Goal: Information Seeking & Learning: Learn about a topic

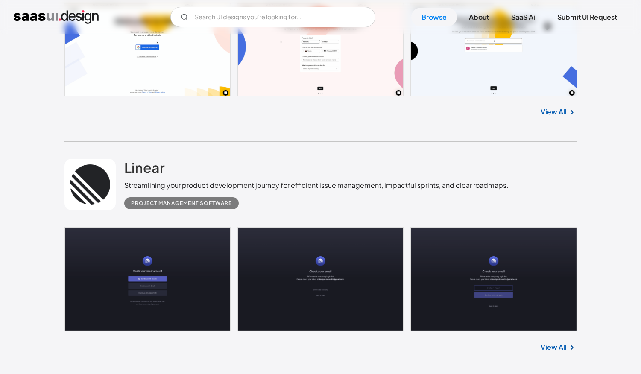
scroll to position [304, 0]
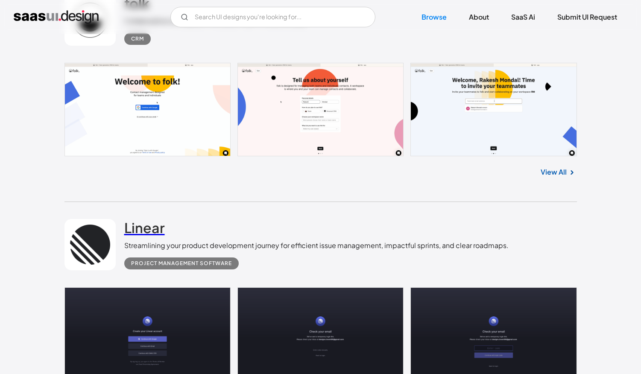
click at [151, 224] on h2 "Linear" at bounding box center [144, 227] width 41 height 17
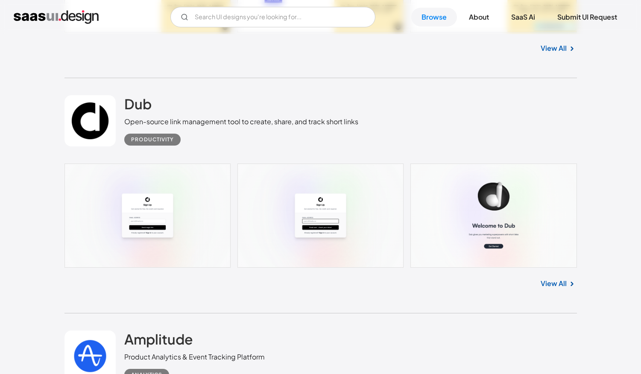
scroll to position [1984, 0]
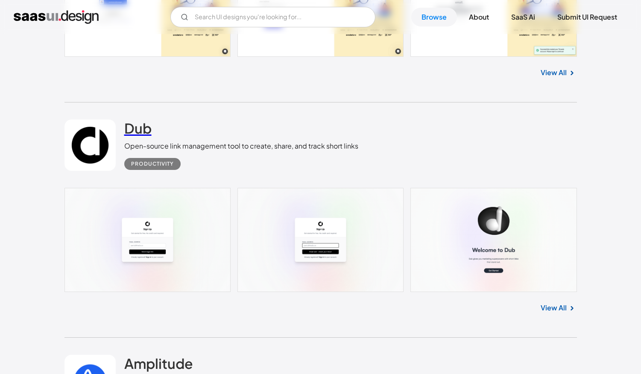
click at [146, 138] on link "Dub" at bounding box center [137, 130] width 27 height 21
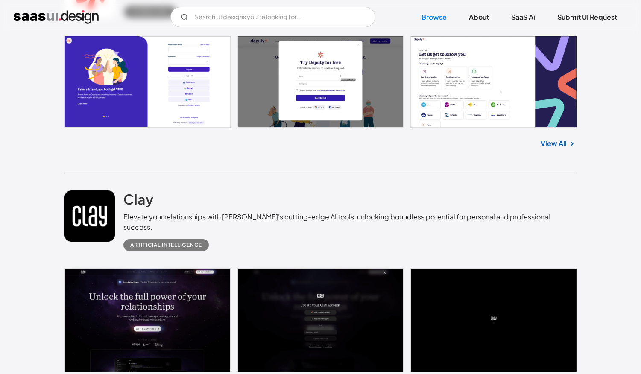
scroll to position [3788, 0]
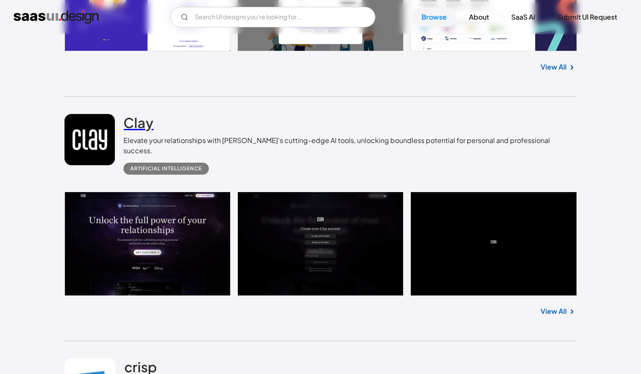
click at [134, 128] on h2 "Clay" at bounding box center [138, 122] width 30 height 17
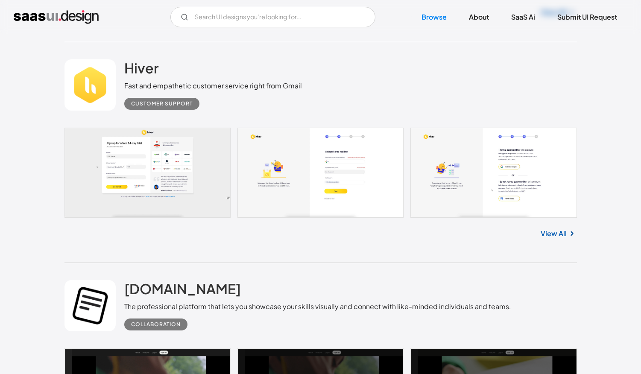
scroll to position [5167, 0]
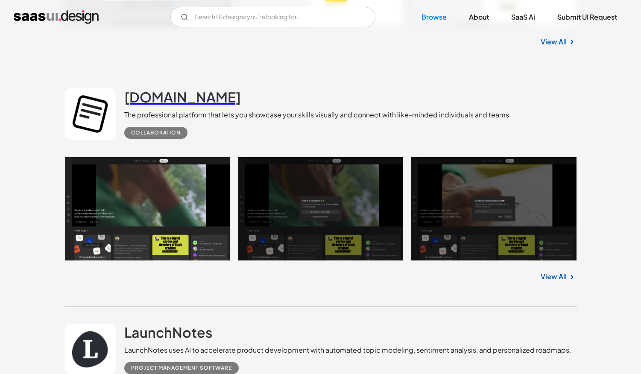
click at [149, 90] on h2 "[DOMAIN_NAME]" at bounding box center [182, 96] width 117 height 17
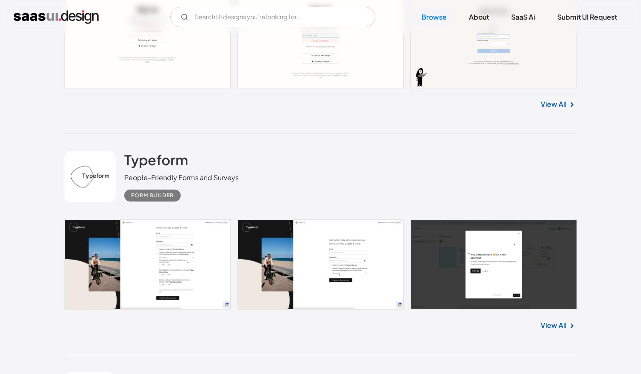
scroll to position [6950, 0]
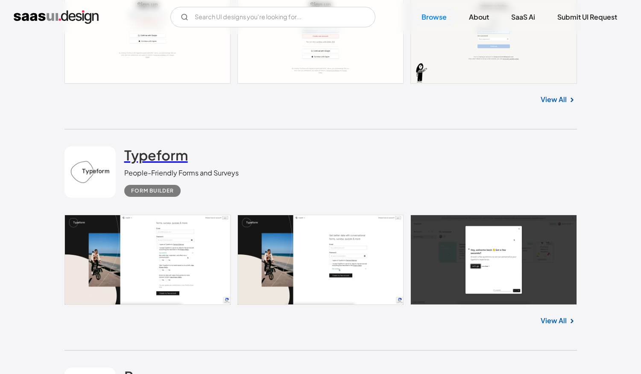
click at [146, 153] on h2 "Typeform" at bounding box center [156, 154] width 64 height 17
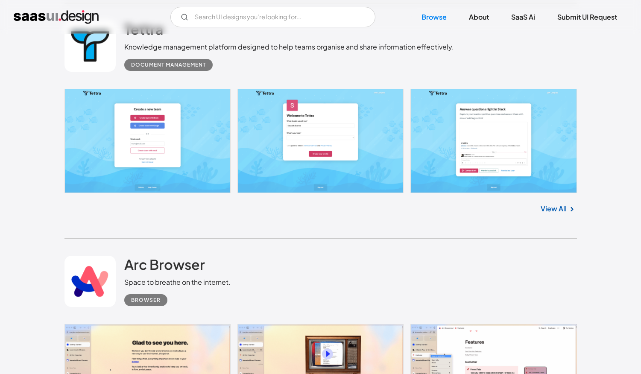
scroll to position [9975, 0]
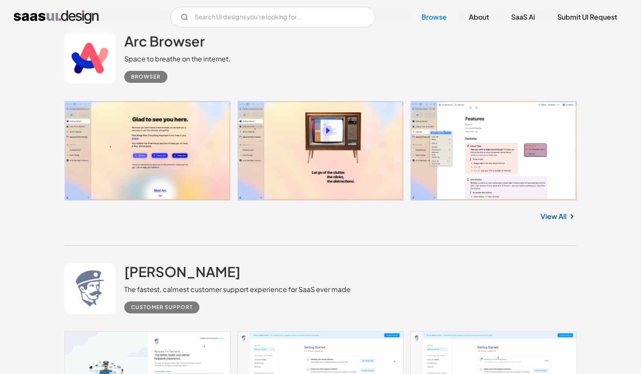
click at [225, 79] on div "Browser" at bounding box center [177, 73] width 106 height 19
click at [170, 36] on h2 "Arc Browser" at bounding box center [164, 40] width 81 height 17
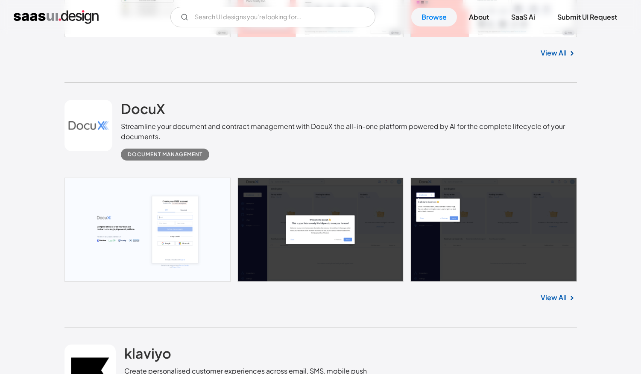
scroll to position [14906, 0]
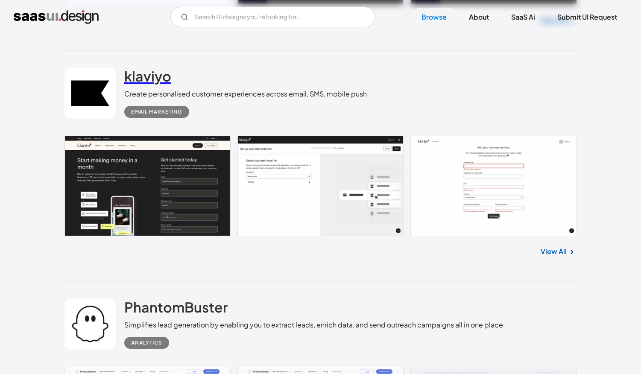
click at [152, 89] on link "klaviyo" at bounding box center [147, 77] width 47 height 21
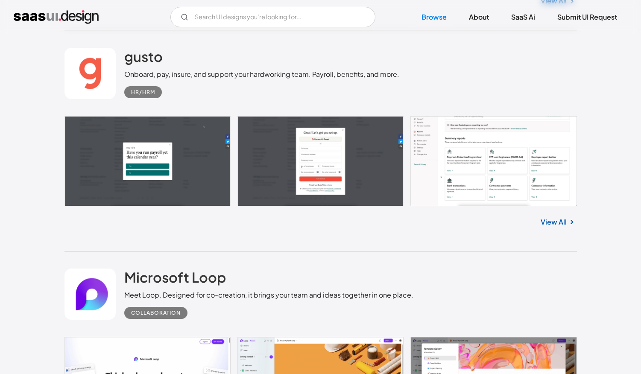
scroll to position [16075, 0]
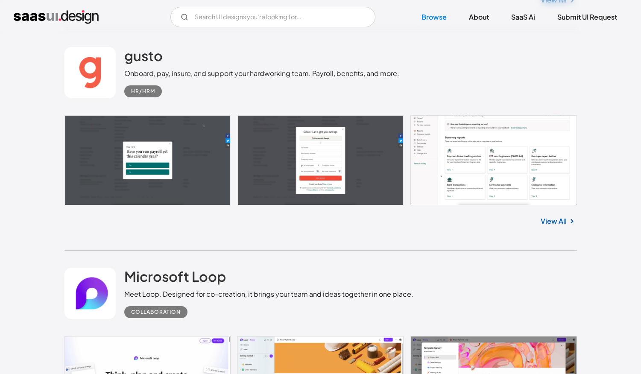
click at [483, 146] on link at bounding box center [320, 160] width 512 height 90
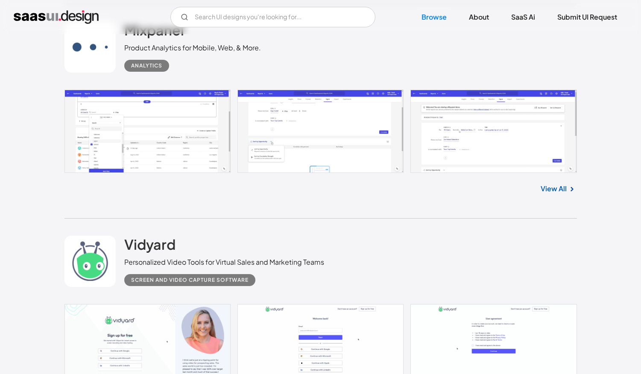
scroll to position [18202, 0]
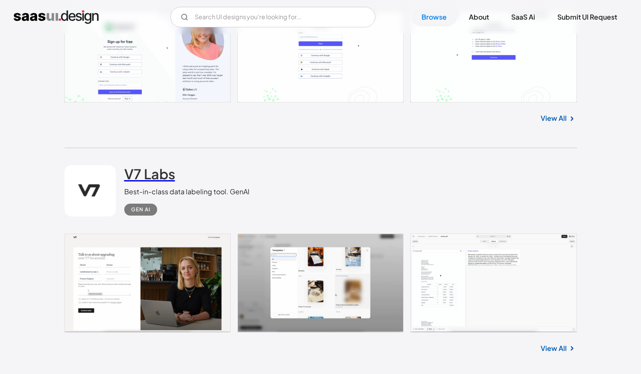
click at [135, 180] on h2 "V7 Labs" at bounding box center [149, 173] width 51 height 17
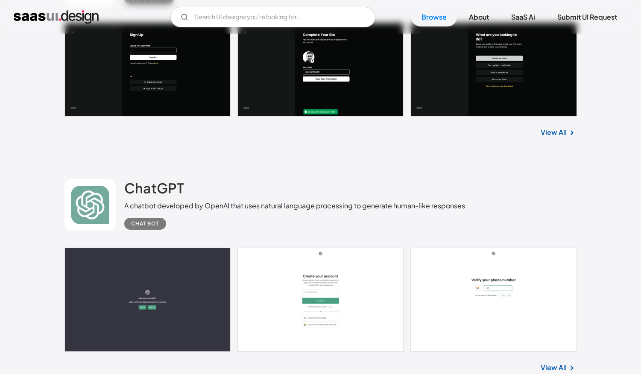
scroll to position [20735, 0]
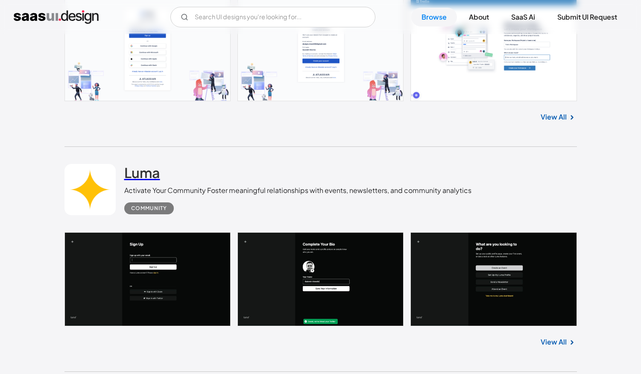
click at [137, 181] on h2 "Luma" at bounding box center [142, 172] width 36 height 17
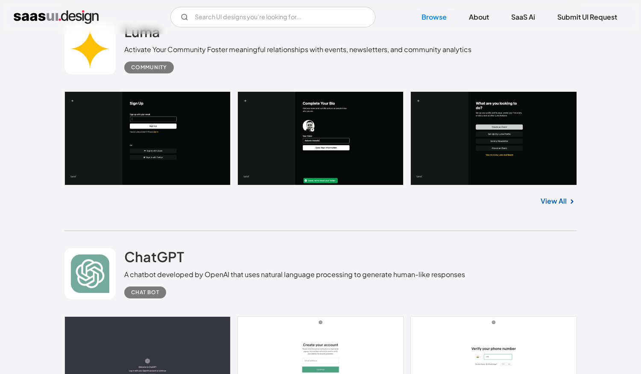
scroll to position [21023, 0]
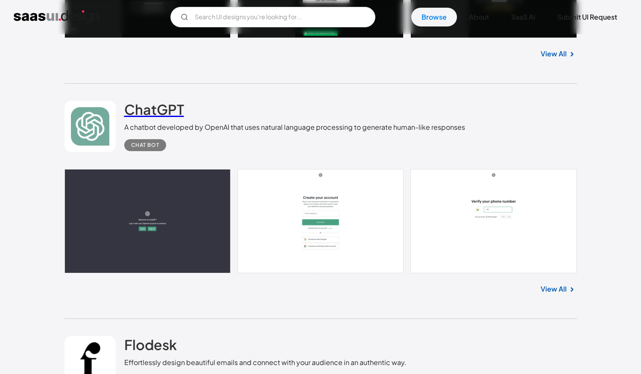
click at [158, 122] on link "ChatGPT" at bounding box center [154, 111] width 60 height 21
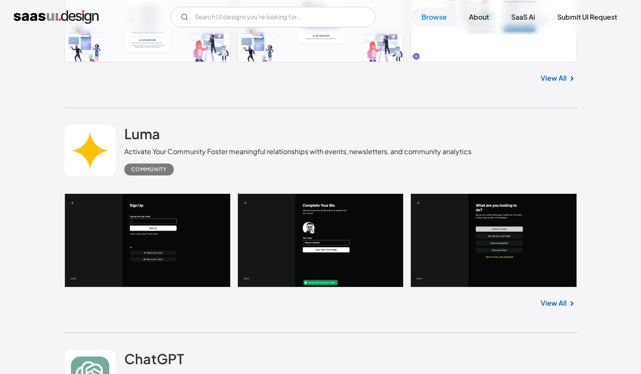
scroll to position [20739, 0]
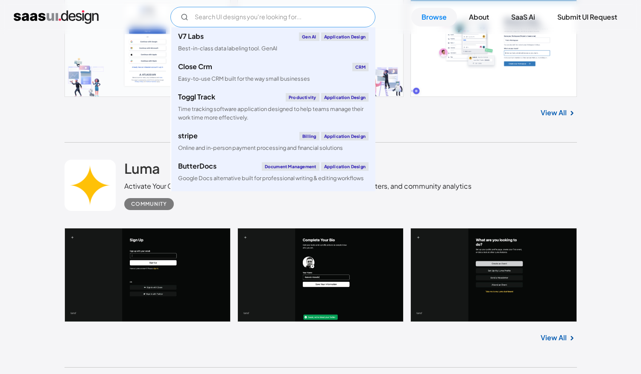
click at [260, 21] on input "Email Form" at bounding box center [272, 17] width 205 height 20
type input "a"
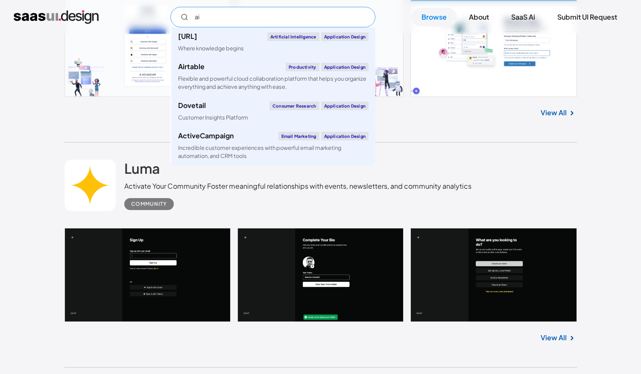
type input "ai"
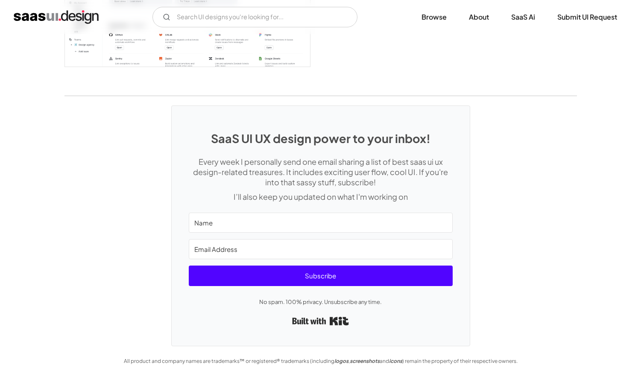
scroll to position [2171, 0]
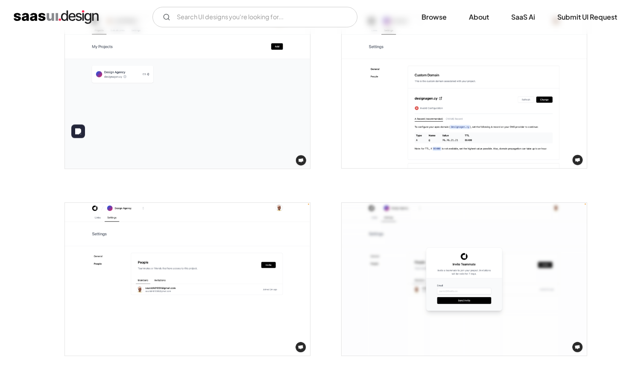
scroll to position [1686, 0]
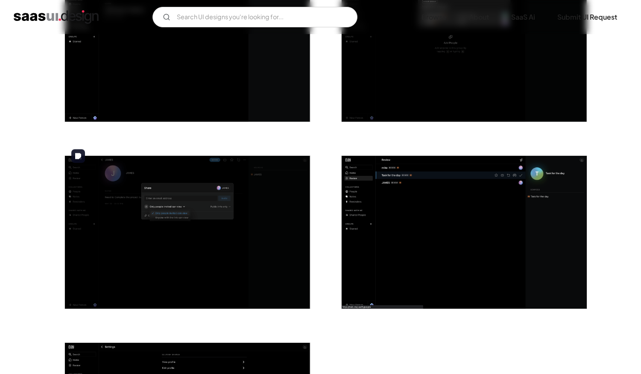
scroll to position [1927, 0]
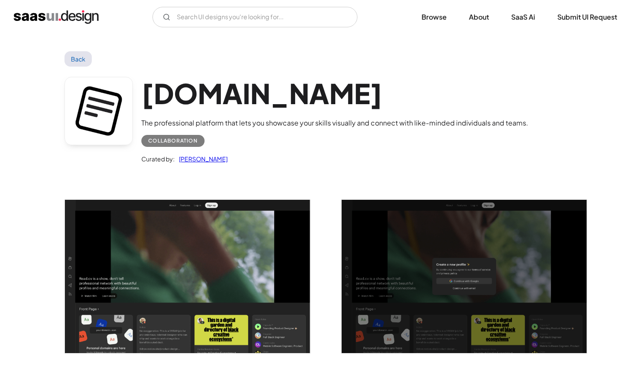
click at [204, 161] on link "Saurabh Sharma" at bounding box center [201, 159] width 53 height 10
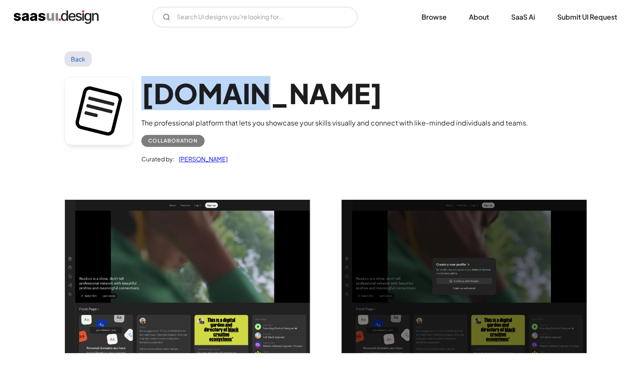
drag, startPoint x: 254, startPoint y: 95, endPoint x: 138, endPoint y: 80, distance: 117.2
click at [138, 80] on div "Read.cv The professional platform that lets you showcase your skills visually a…" at bounding box center [320, 122] width 512 height 111
copy h1 "[DOMAIN_NAME]"
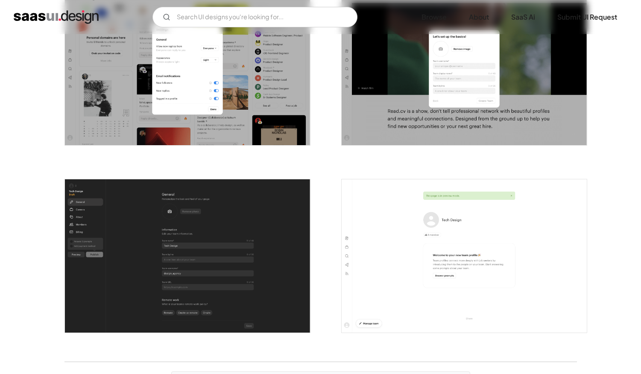
scroll to position [2066, 0]
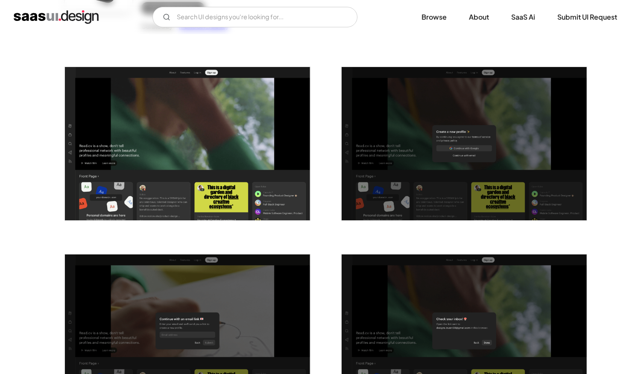
scroll to position [0, 0]
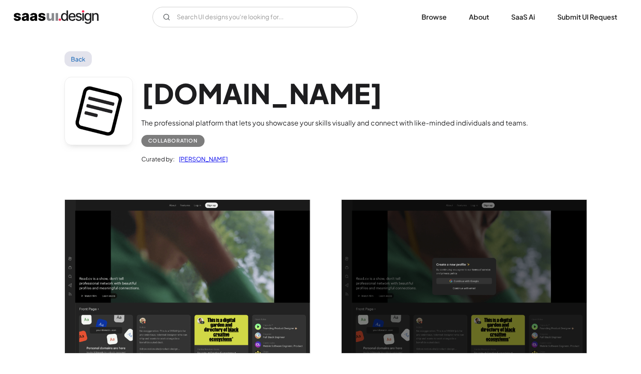
click at [200, 156] on link "Saurabh Sharma" at bounding box center [201, 159] width 53 height 10
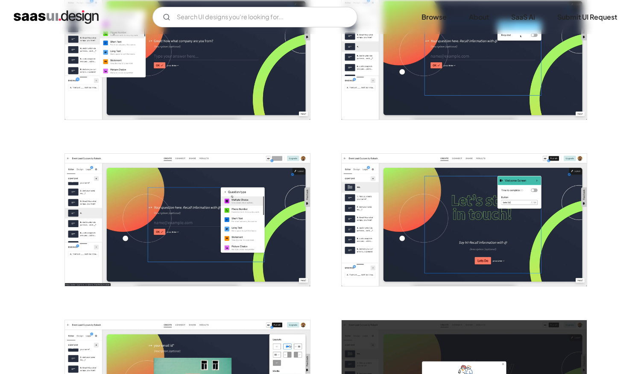
scroll to position [1517, 0]
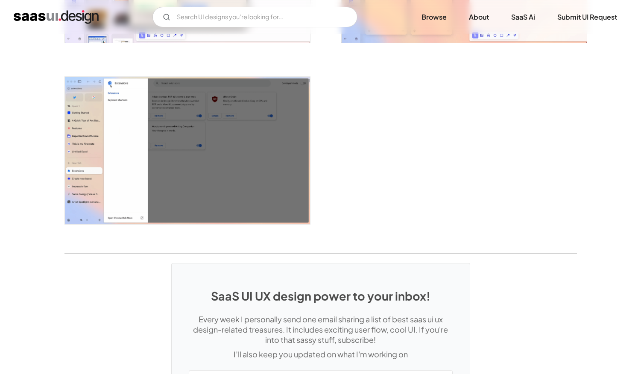
scroll to position [1920, 0]
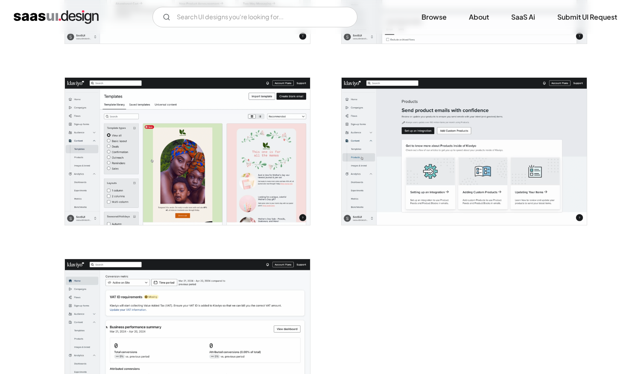
scroll to position [2151, 0]
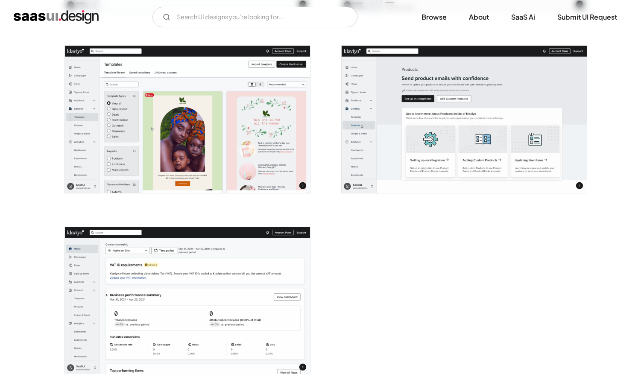
drag, startPoint x: 25, startPoint y: 49, endPoint x: 17, endPoint y: 41, distance: 11.5
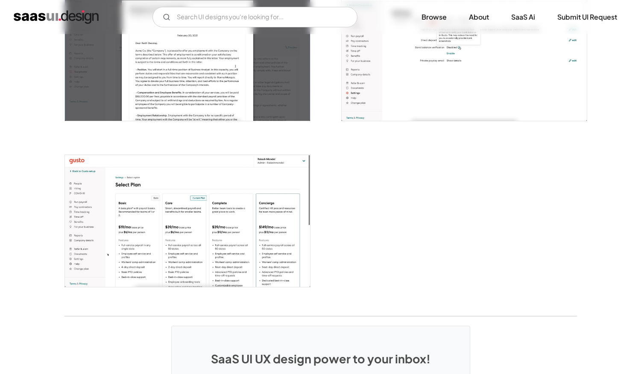
scroll to position [2127, 0]
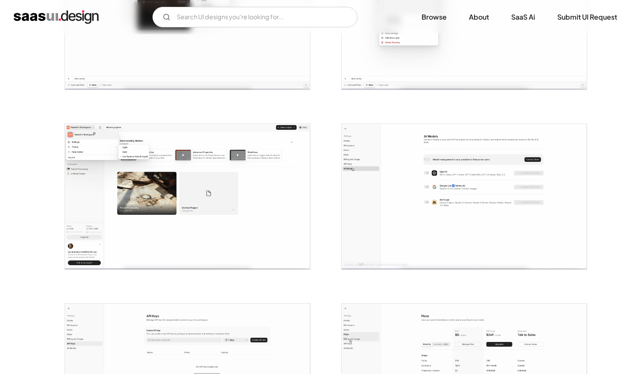
scroll to position [614, 0]
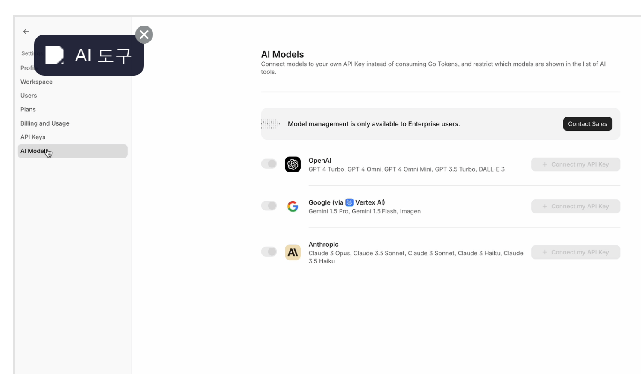
click at [383, 131] on icon at bounding box center [385, 131] width 4 height 4
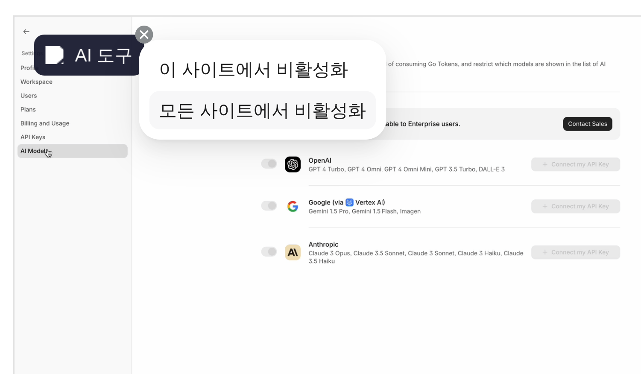
click at [438, 155] on span "모든 사이트에서 비활성화" at bounding box center [424, 156] width 69 height 7
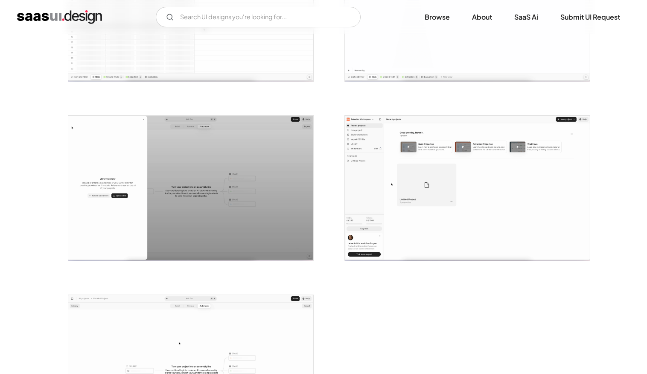
scroll to position [1715, 0]
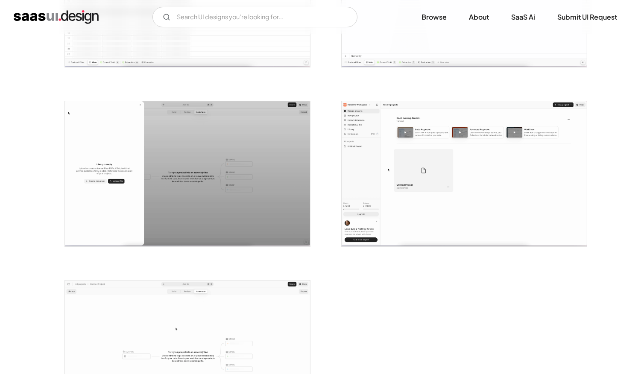
click at [529, 193] on img "open lightbox" at bounding box center [464, 174] width 245 height 146
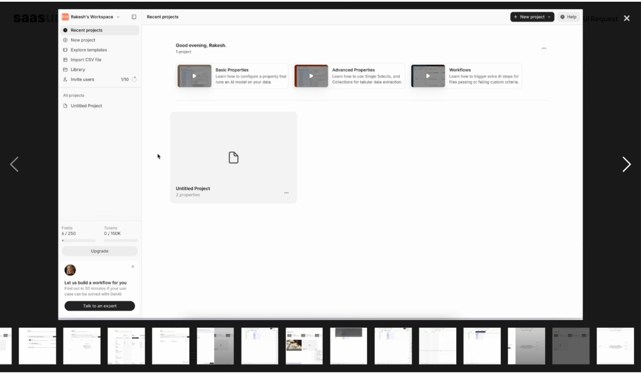
scroll to position [1715, 0]
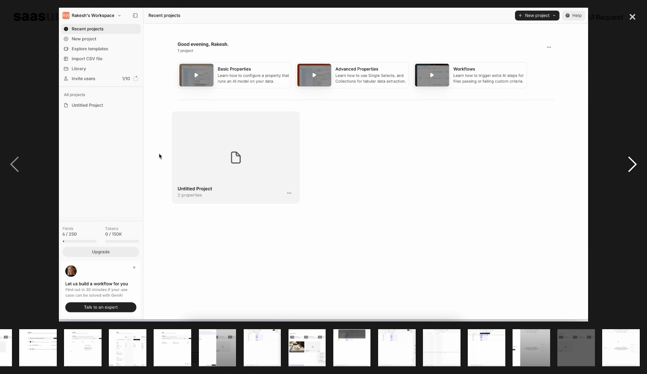
click at [619, 165] on div "next image" at bounding box center [632, 165] width 29 height 314
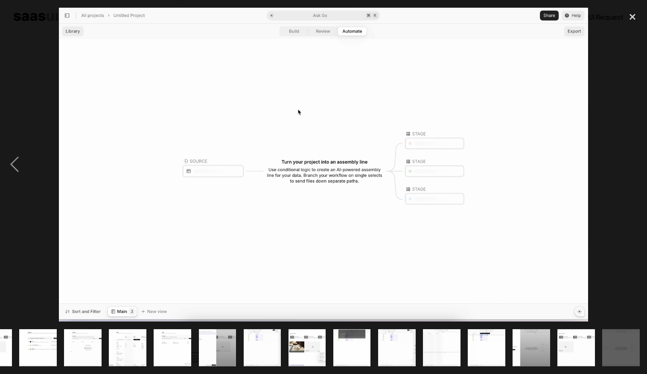
click at [605, 198] on div at bounding box center [323, 165] width 647 height 314
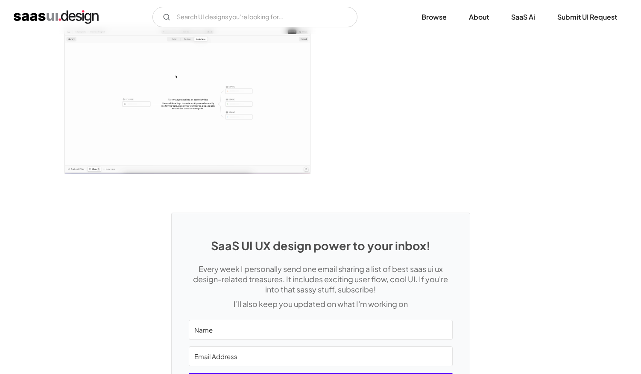
scroll to position [2075, 0]
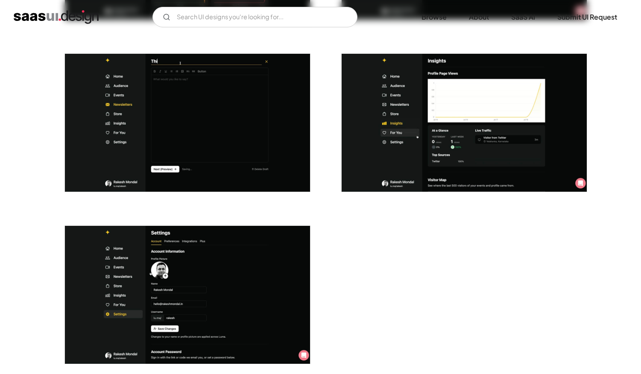
scroll to position [2309, 0]
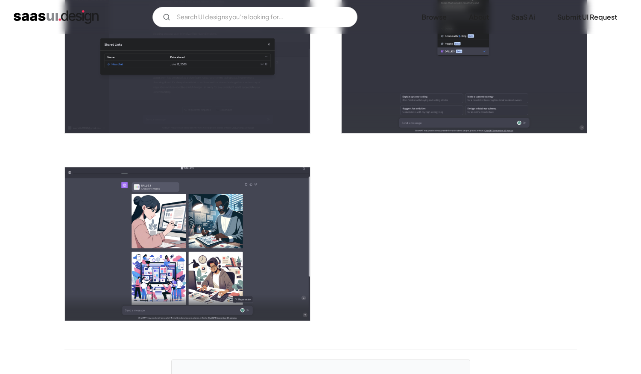
scroll to position [2293, 0]
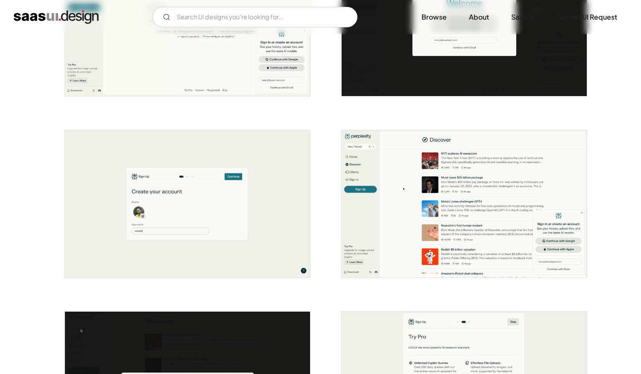
scroll to position [245, 0]
